Goal: Task Accomplishment & Management: Complete application form

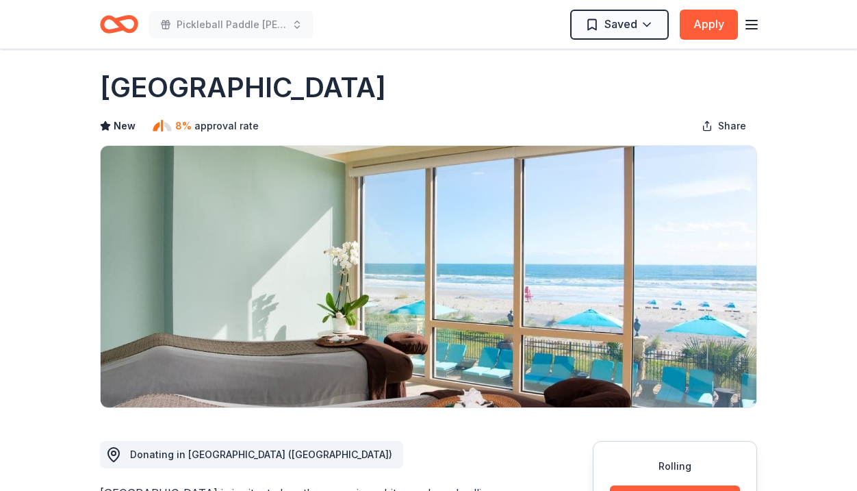
scroll to position [9, 0]
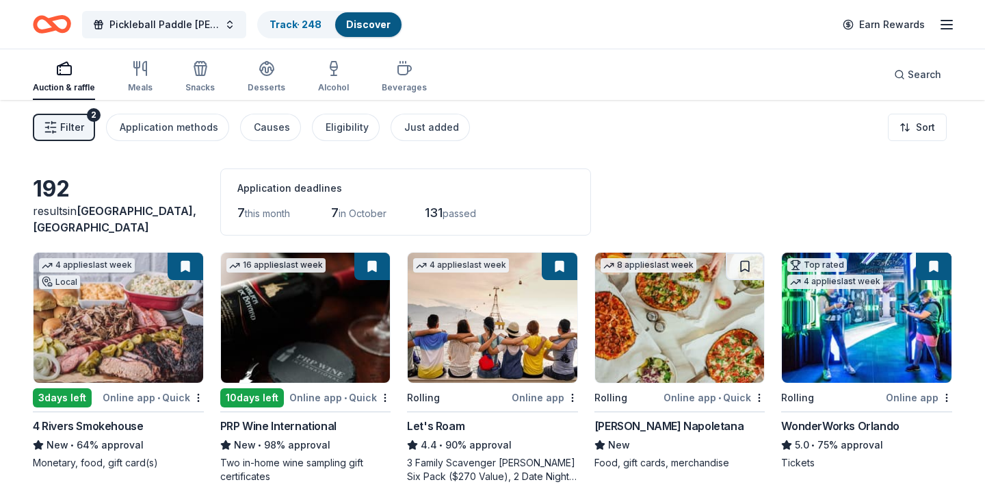
click at [68, 122] on span "Filter" at bounding box center [72, 127] width 24 height 16
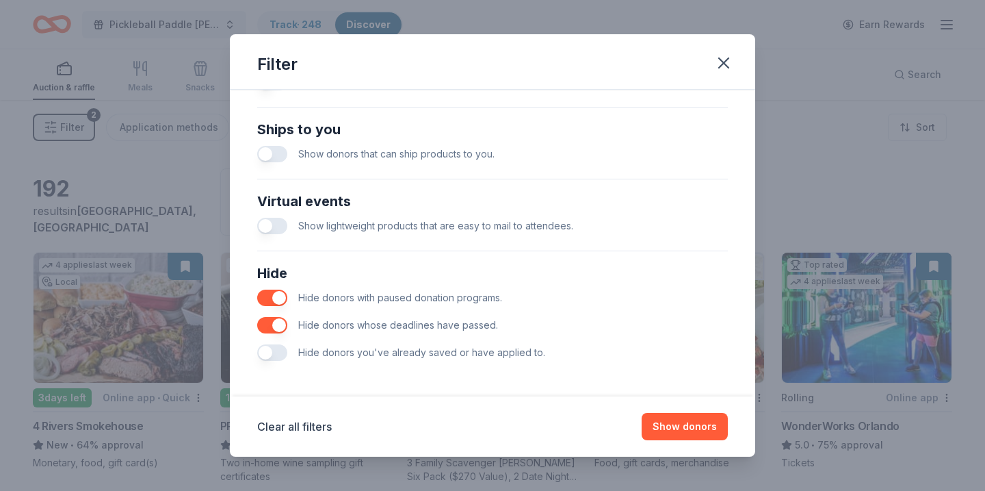
scroll to position [595, 0]
click at [731, 61] on icon "button" at bounding box center [723, 62] width 19 height 19
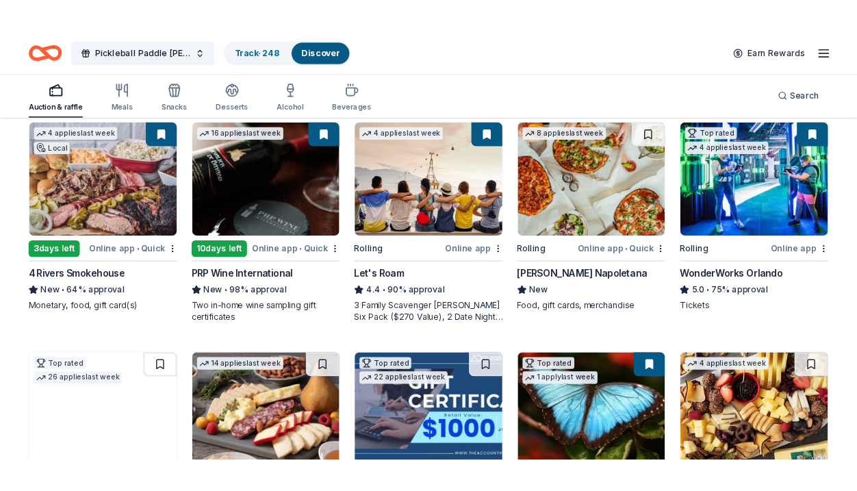
scroll to position [161, 0]
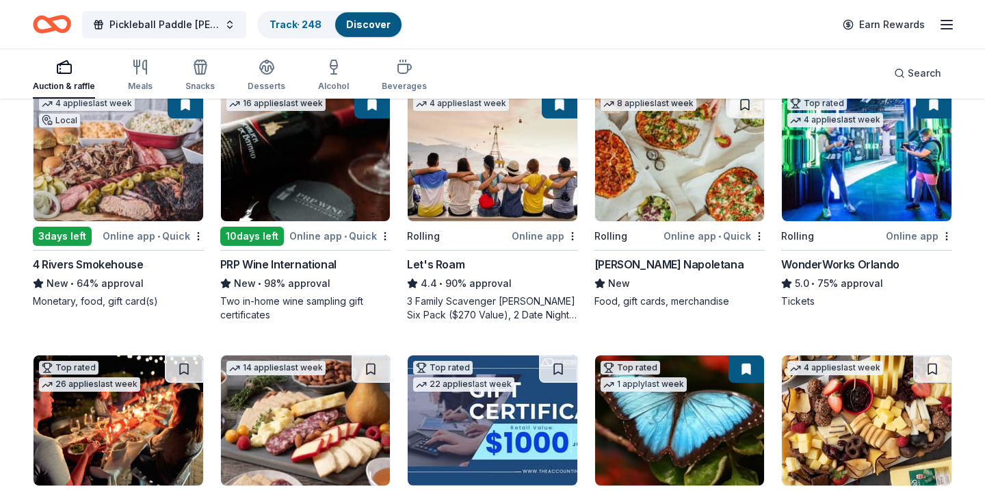
click at [893, 157] on img at bounding box center [867, 156] width 170 height 130
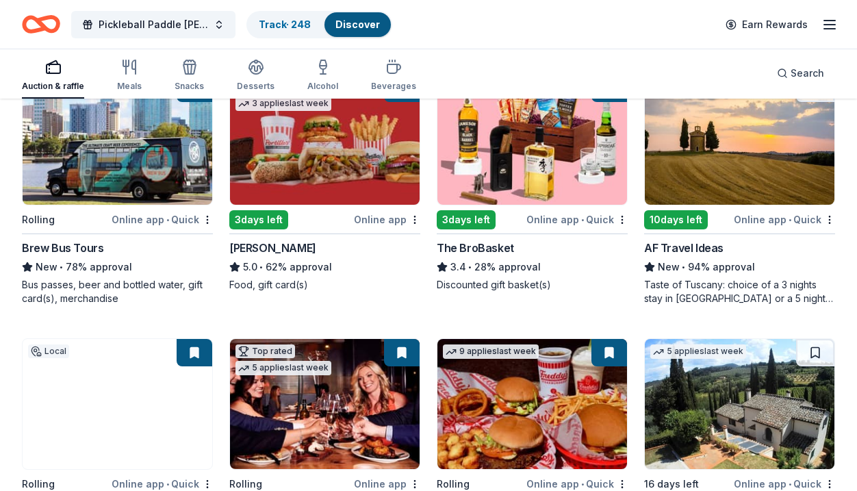
scroll to position [972, 0]
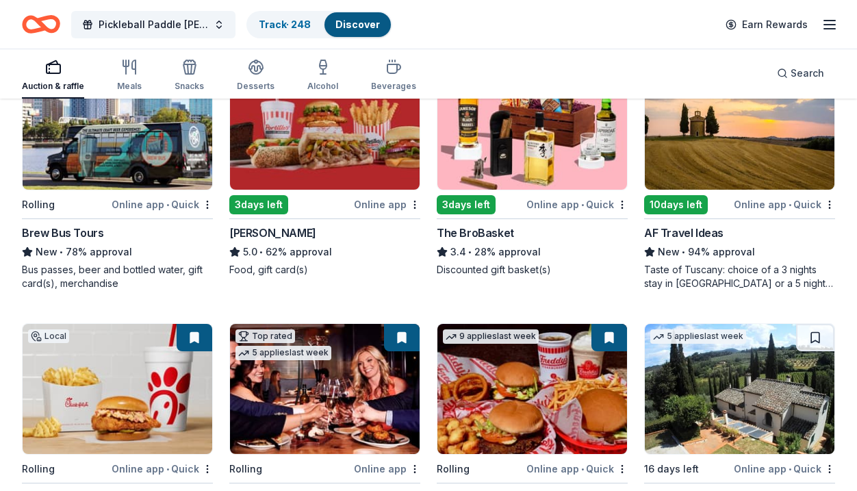
click at [162, 159] on img at bounding box center [118, 125] width 190 height 130
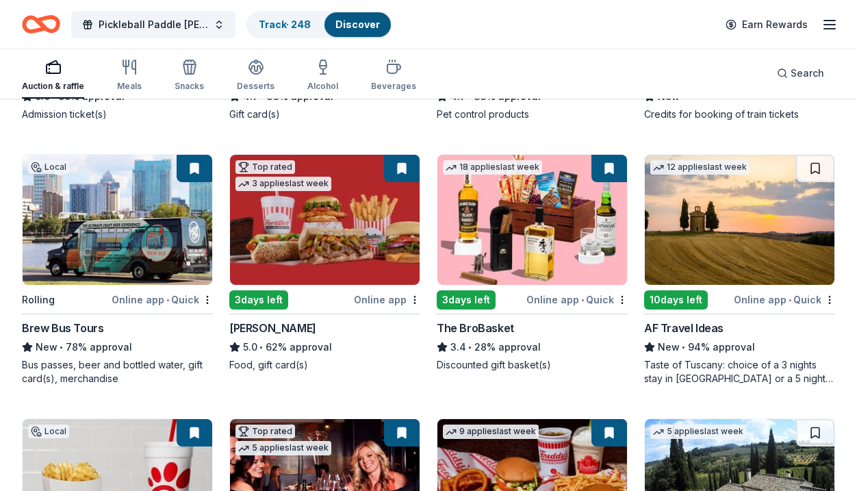
scroll to position [873, 0]
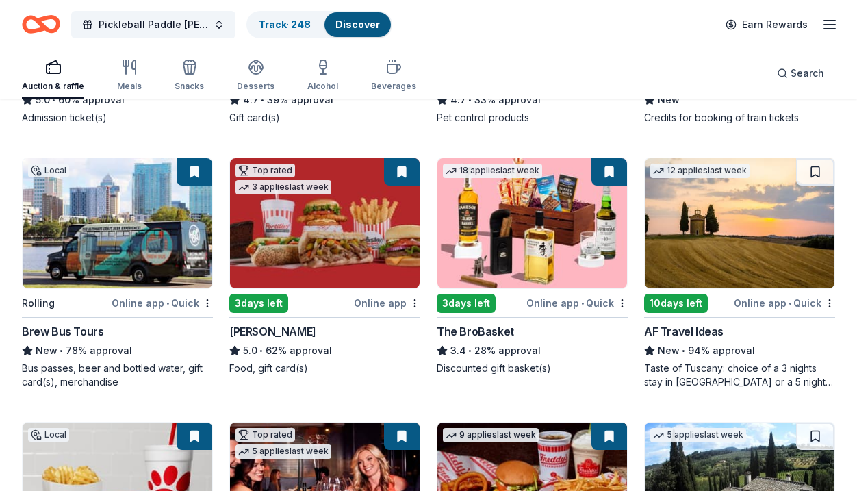
click at [773, 289] on div "12 applies last week 10 days left Online app • Quick AF Travel Ideas New • 94% …" at bounding box center [739, 272] width 191 height 231
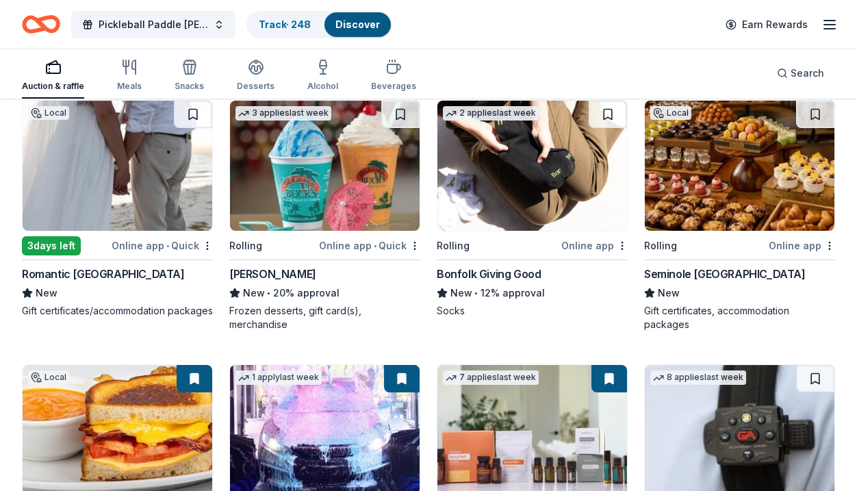
scroll to position [2502, 0]
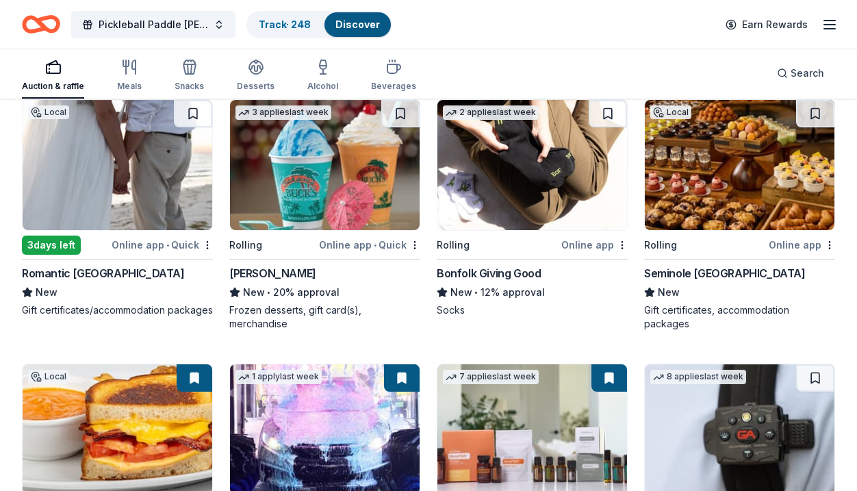
click at [714, 201] on img at bounding box center [739, 165] width 190 height 130
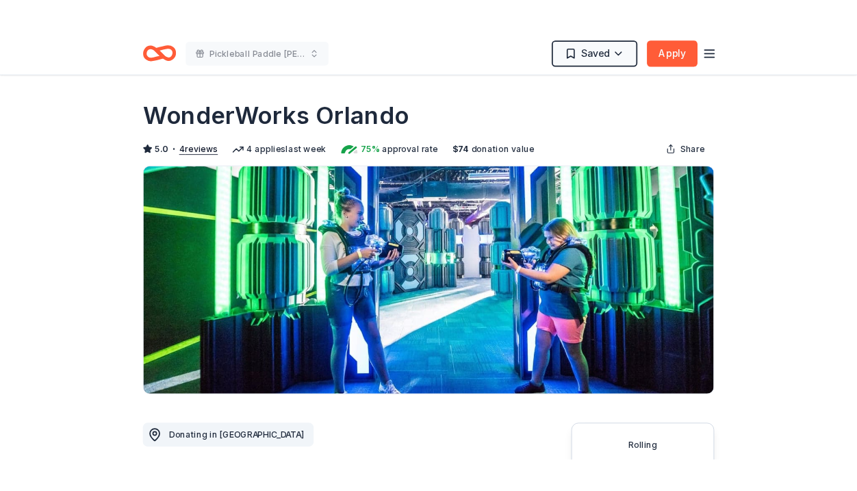
scroll to position [567, 0]
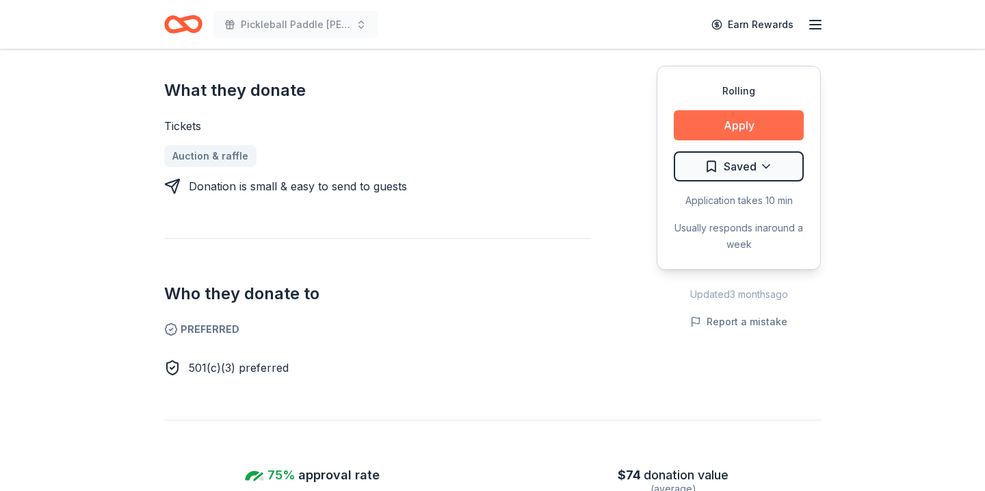
click at [718, 134] on button "Apply" at bounding box center [739, 125] width 130 height 30
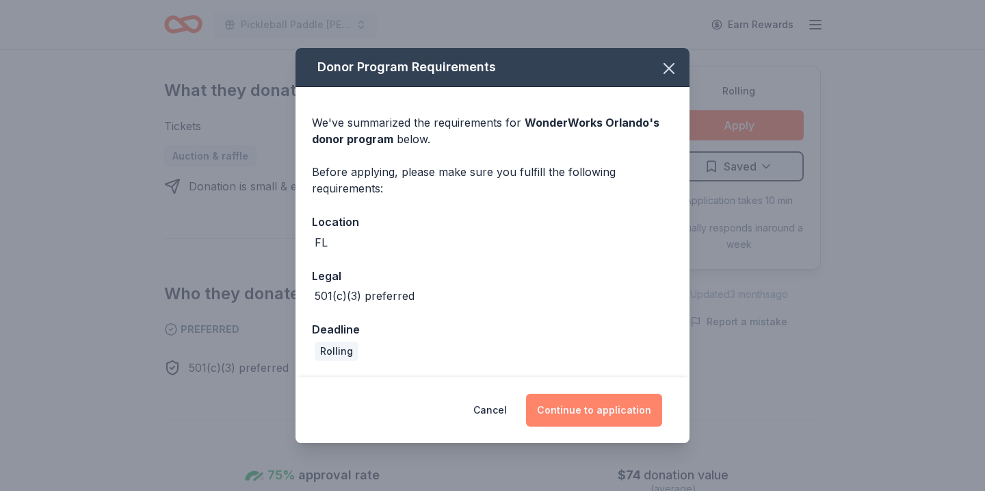
click at [610, 400] on button "Continue to application" at bounding box center [594, 409] width 136 height 33
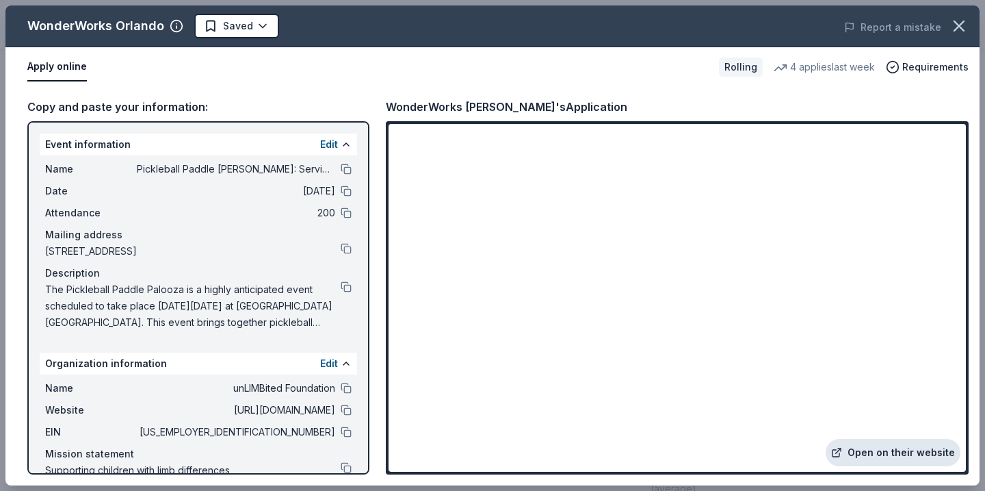
click at [886, 449] on link "Open on their website" at bounding box center [893, 452] width 135 height 27
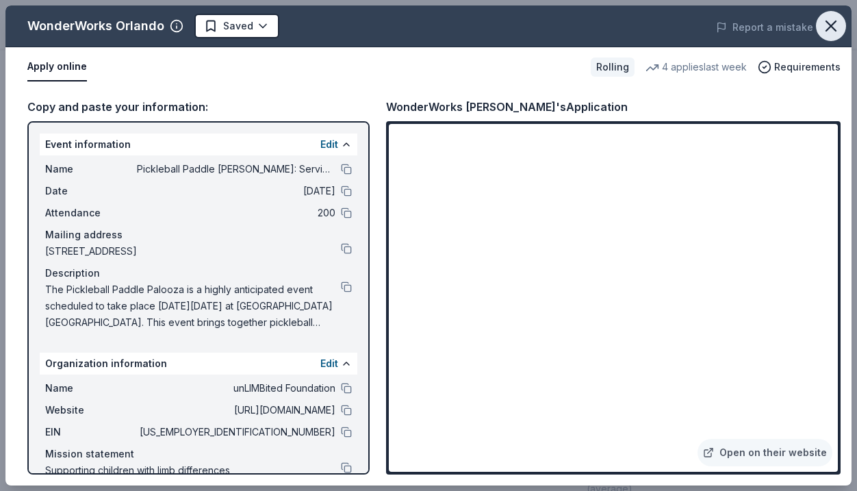
click at [842, 24] on button "button" at bounding box center [831, 26] width 30 height 30
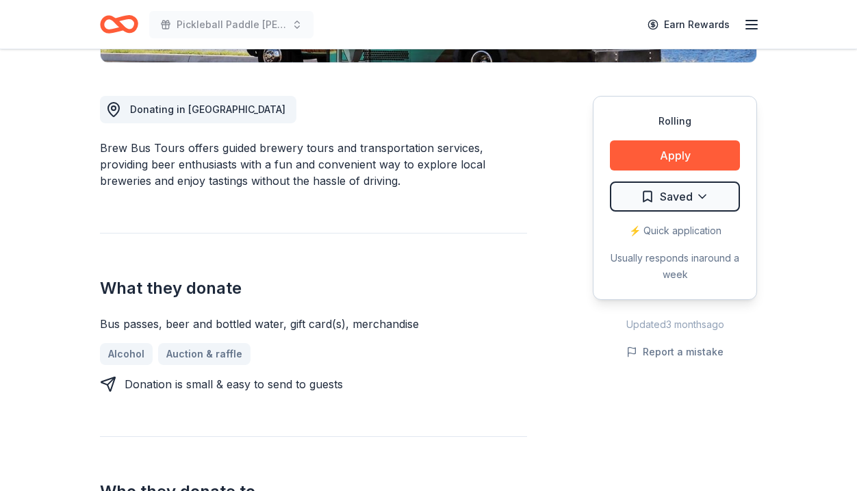
scroll to position [397, 0]
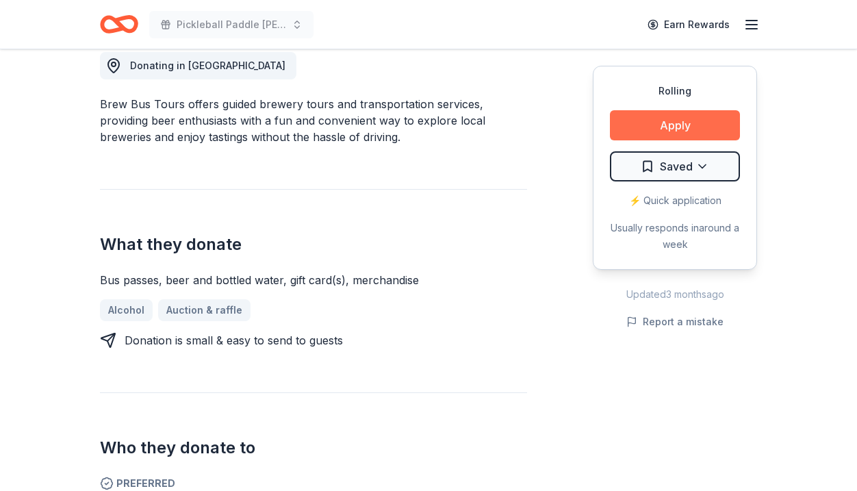
click at [637, 124] on button "Apply" at bounding box center [675, 125] width 130 height 30
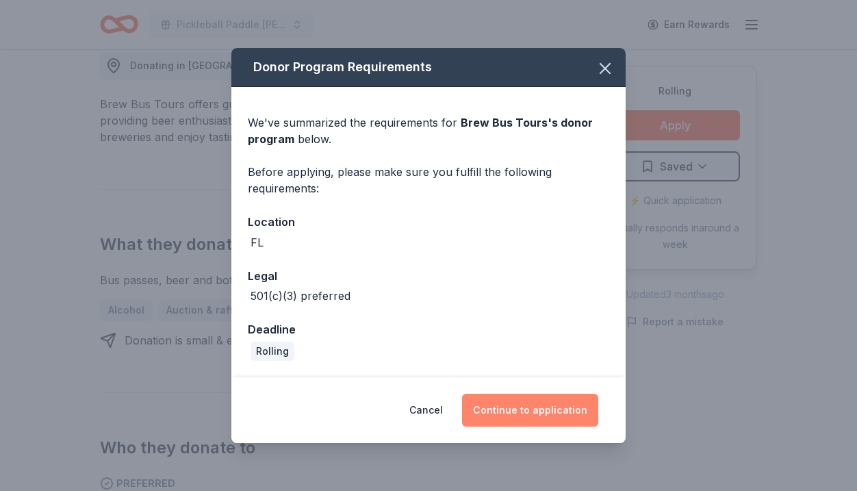
click at [516, 408] on button "Continue to application" at bounding box center [530, 409] width 136 height 33
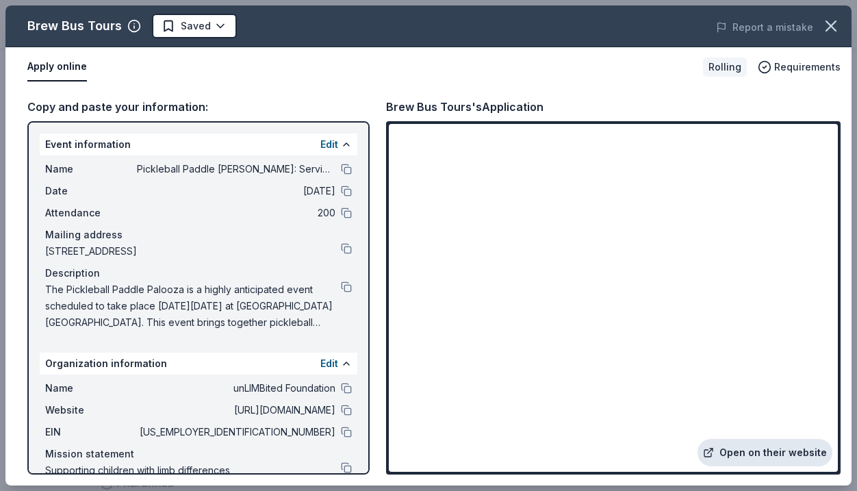
click at [772, 449] on link "Open on their website" at bounding box center [764, 452] width 135 height 27
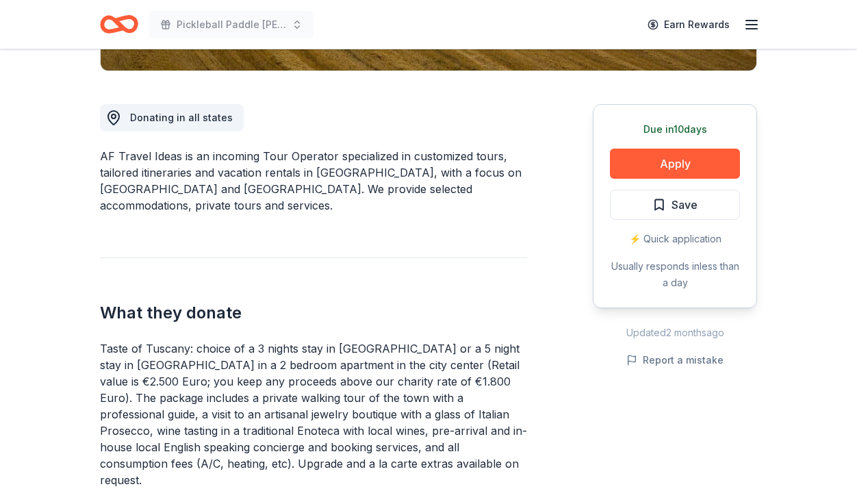
scroll to position [378, 0]
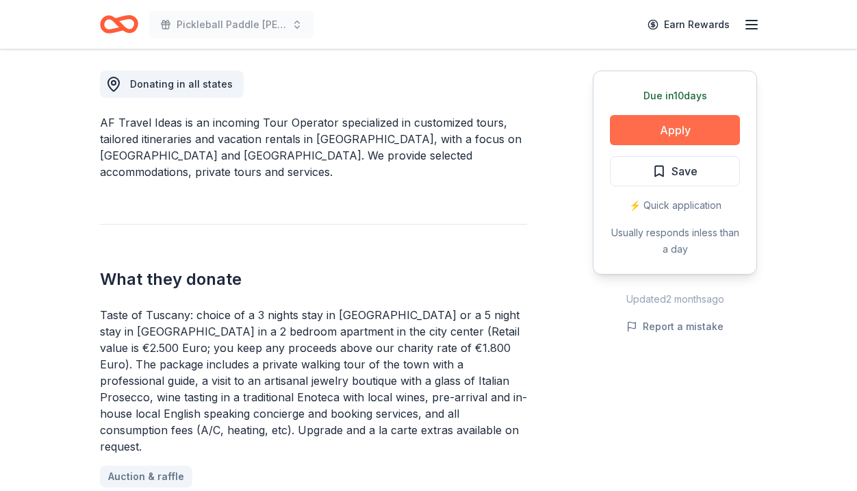
click at [647, 123] on button "Apply" at bounding box center [675, 130] width 130 height 30
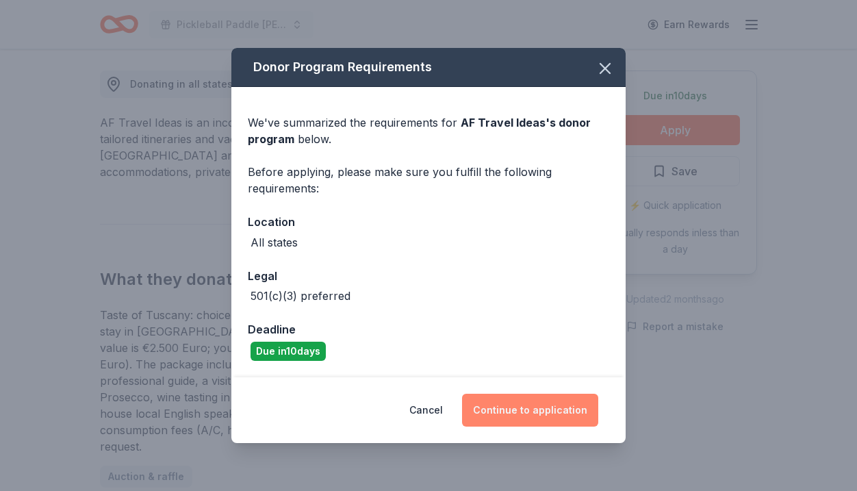
click at [514, 422] on button "Continue to application" at bounding box center [530, 409] width 136 height 33
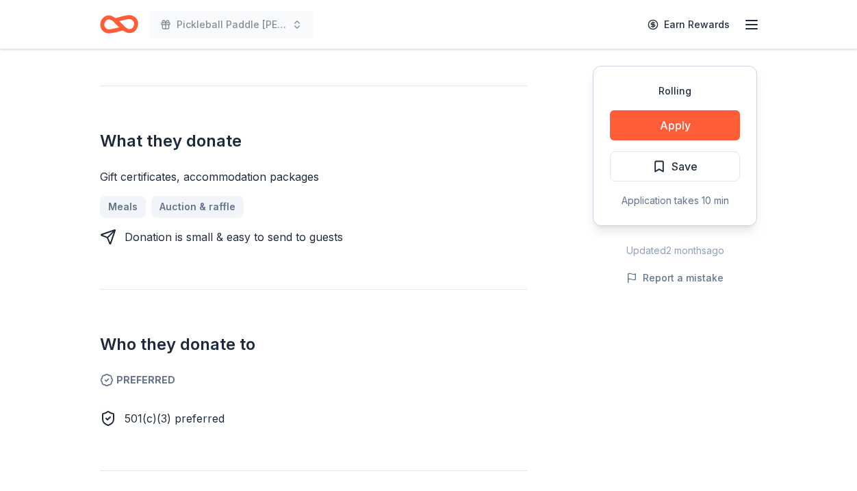
scroll to position [434, 0]
click at [664, 121] on button "Apply" at bounding box center [675, 125] width 130 height 30
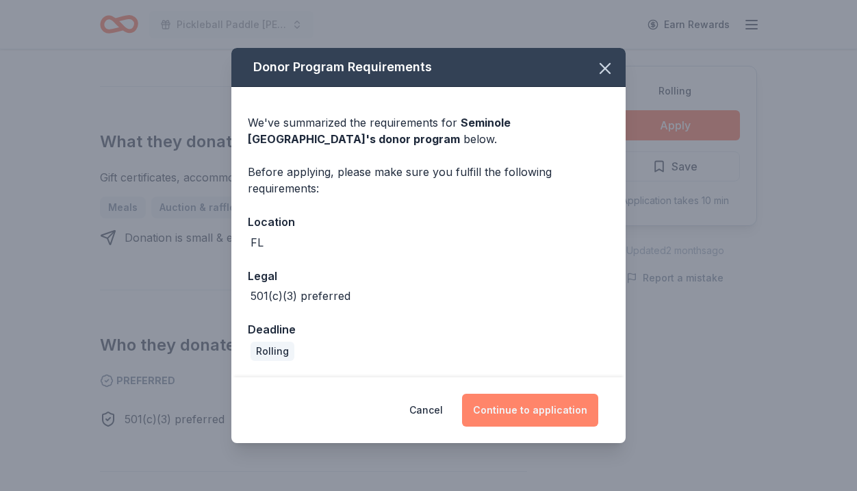
click at [511, 411] on button "Continue to application" at bounding box center [530, 409] width 136 height 33
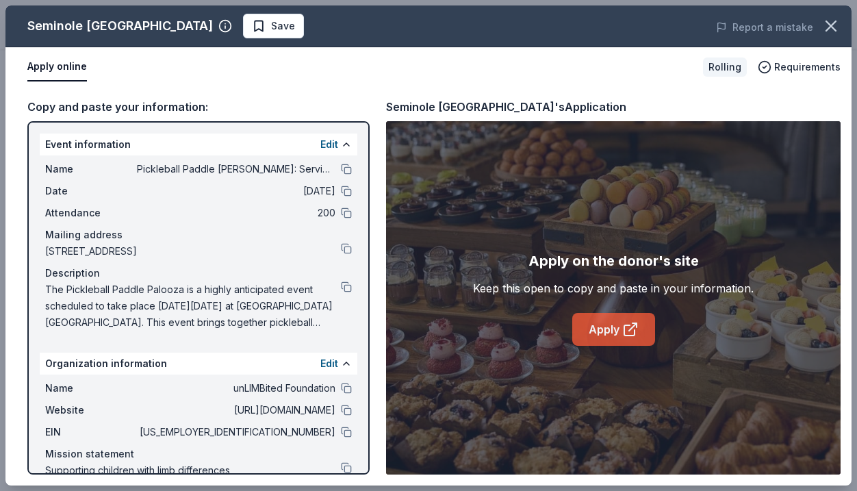
click at [587, 321] on link "Apply" at bounding box center [613, 329] width 83 height 33
